Goal: Task Accomplishment & Management: Use online tool/utility

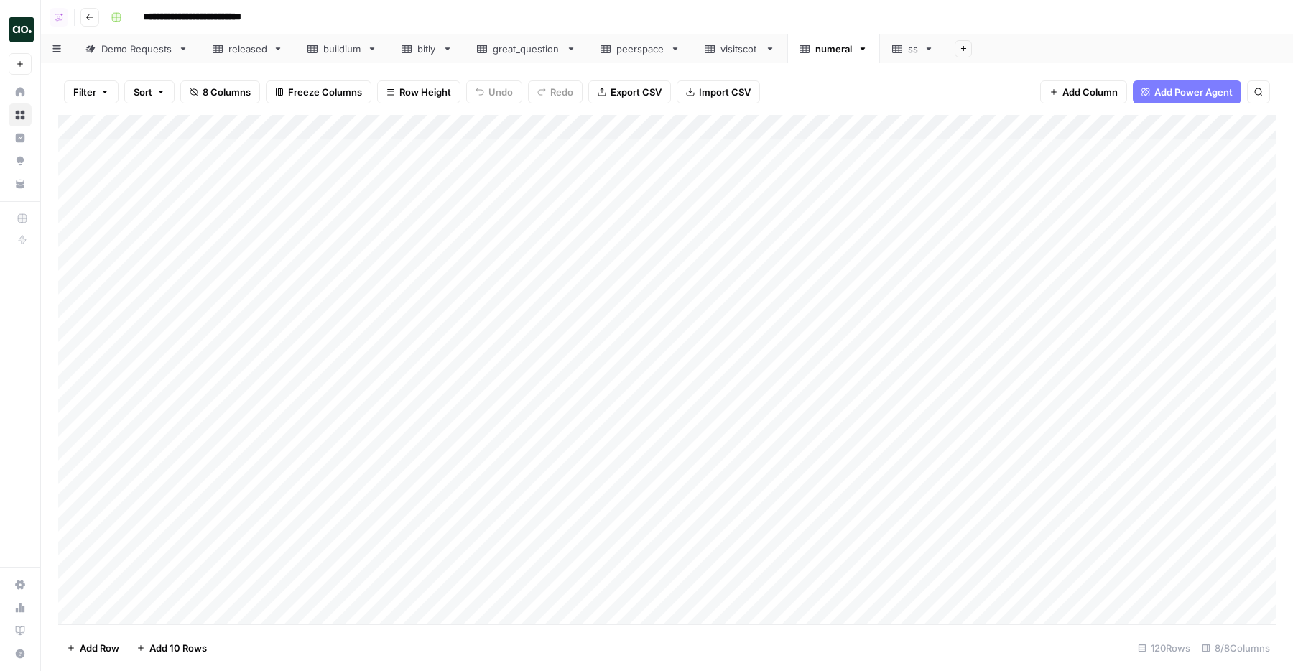
click at [364, 355] on div "Add Column" at bounding box center [666, 369] width 1217 height 509
click at [361, 375] on div "Add Column" at bounding box center [666, 369] width 1217 height 509
click at [365, 405] on div "Add Column" at bounding box center [666, 369] width 1217 height 509
click at [365, 406] on div "Add Column" at bounding box center [666, 369] width 1217 height 509
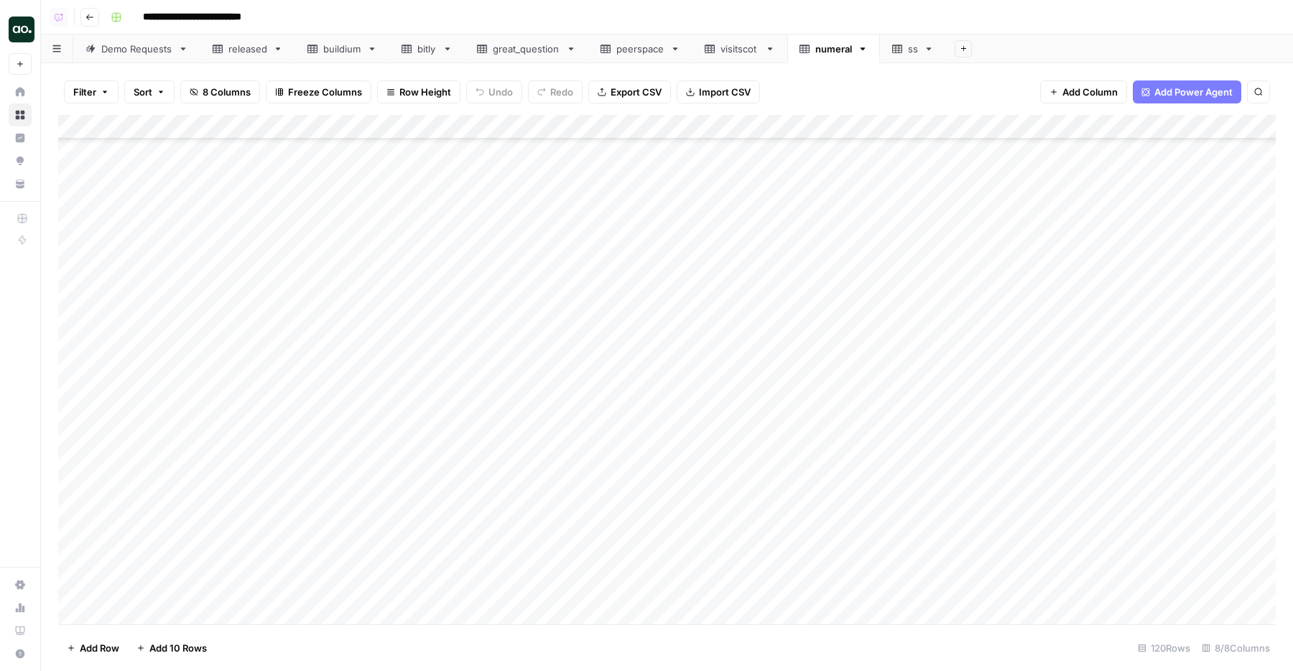
click at [374, 408] on div "Add Column" at bounding box center [666, 369] width 1217 height 509
click at [443, 466] on div "Add Column" at bounding box center [666, 369] width 1217 height 509
click at [285, 498] on div "Add Column" at bounding box center [666, 369] width 1217 height 509
click at [143, 52] on div "Demo Requests" at bounding box center [136, 49] width 71 height 14
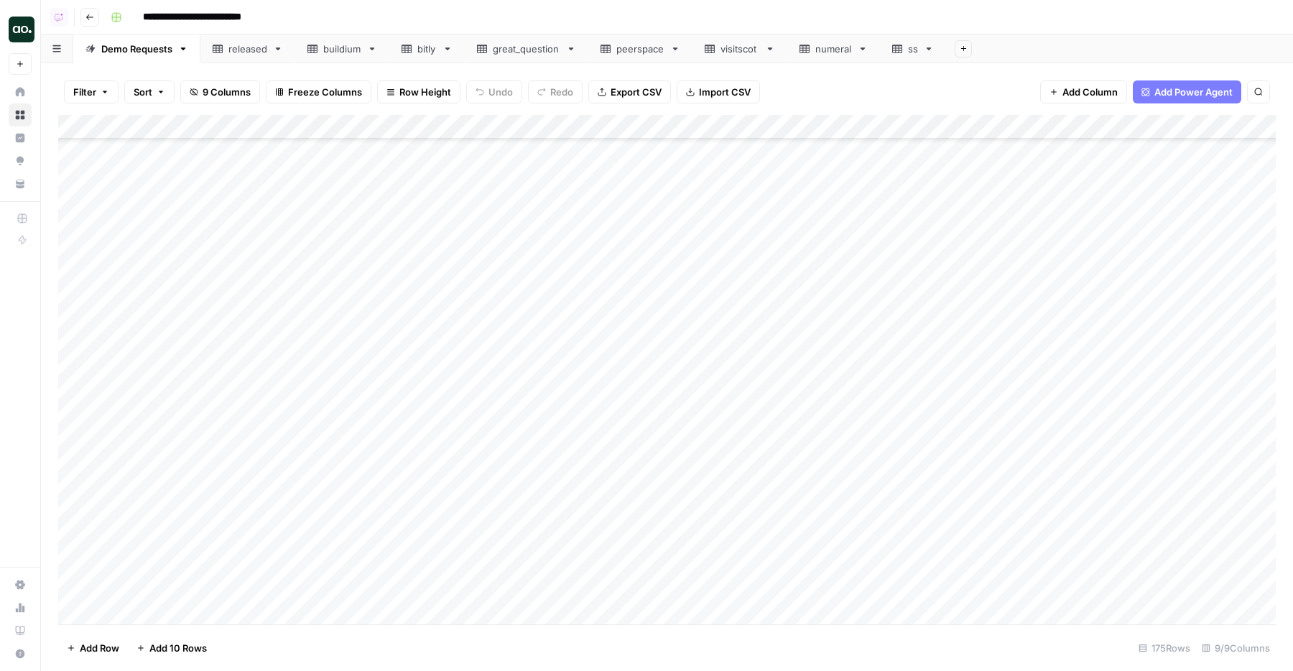
scroll to position [3811, 0]
click at [336, 498] on div "Add Column" at bounding box center [666, 369] width 1217 height 509
click at [215, 484] on div "Add Column" at bounding box center [666, 369] width 1217 height 509
